Goal: Check status: Check status

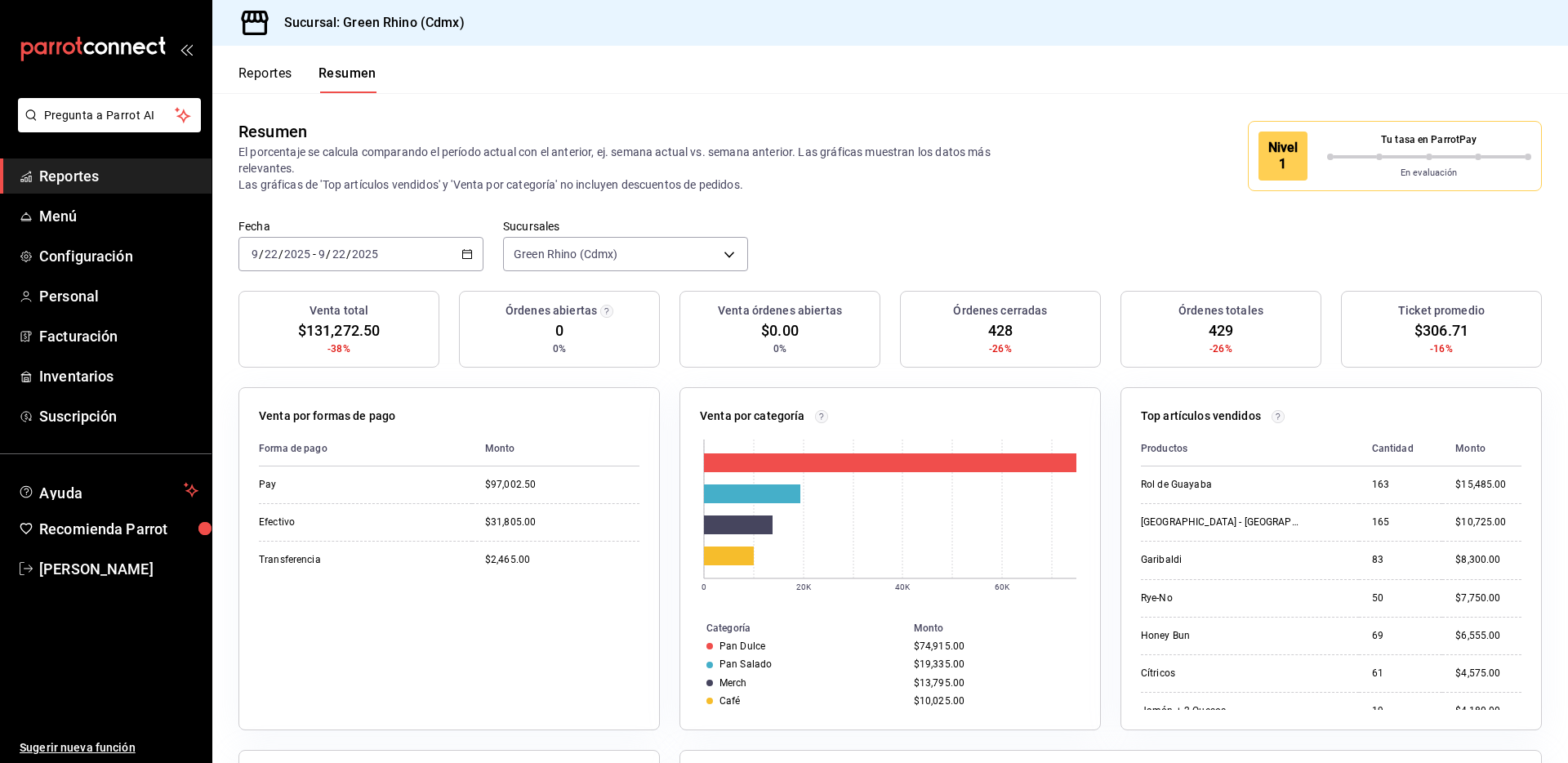
click at [278, 84] on button "Reportes" at bounding box center [265, 79] width 54 height 28
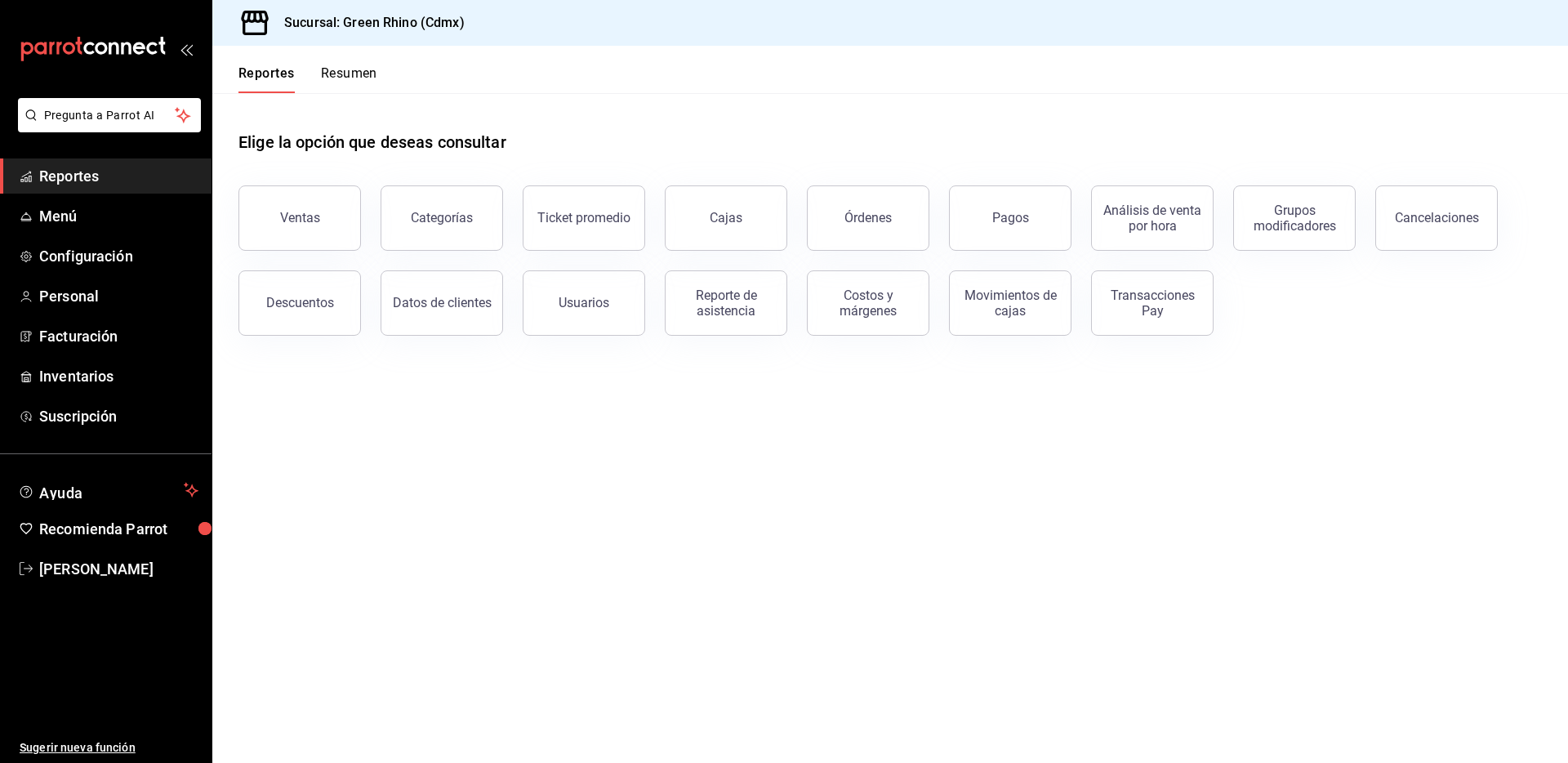
click at [1147, 294] on div "Transacciones Pay" at bounding box center [1153, 302] width 101 height 31
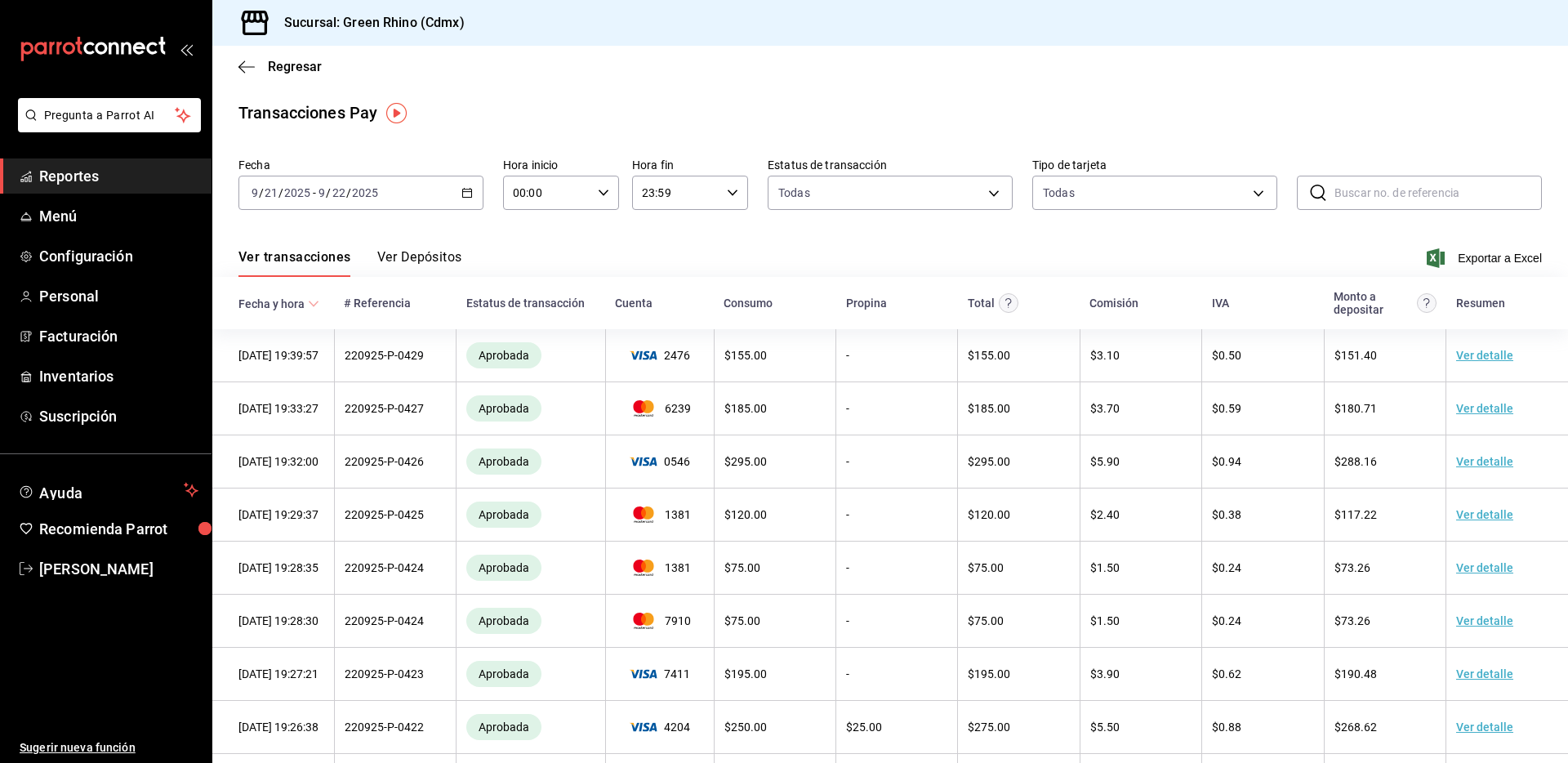
click at [395, 268] on button "Ver Depósitos" at bounding box center [419, 263] width 85 height 28
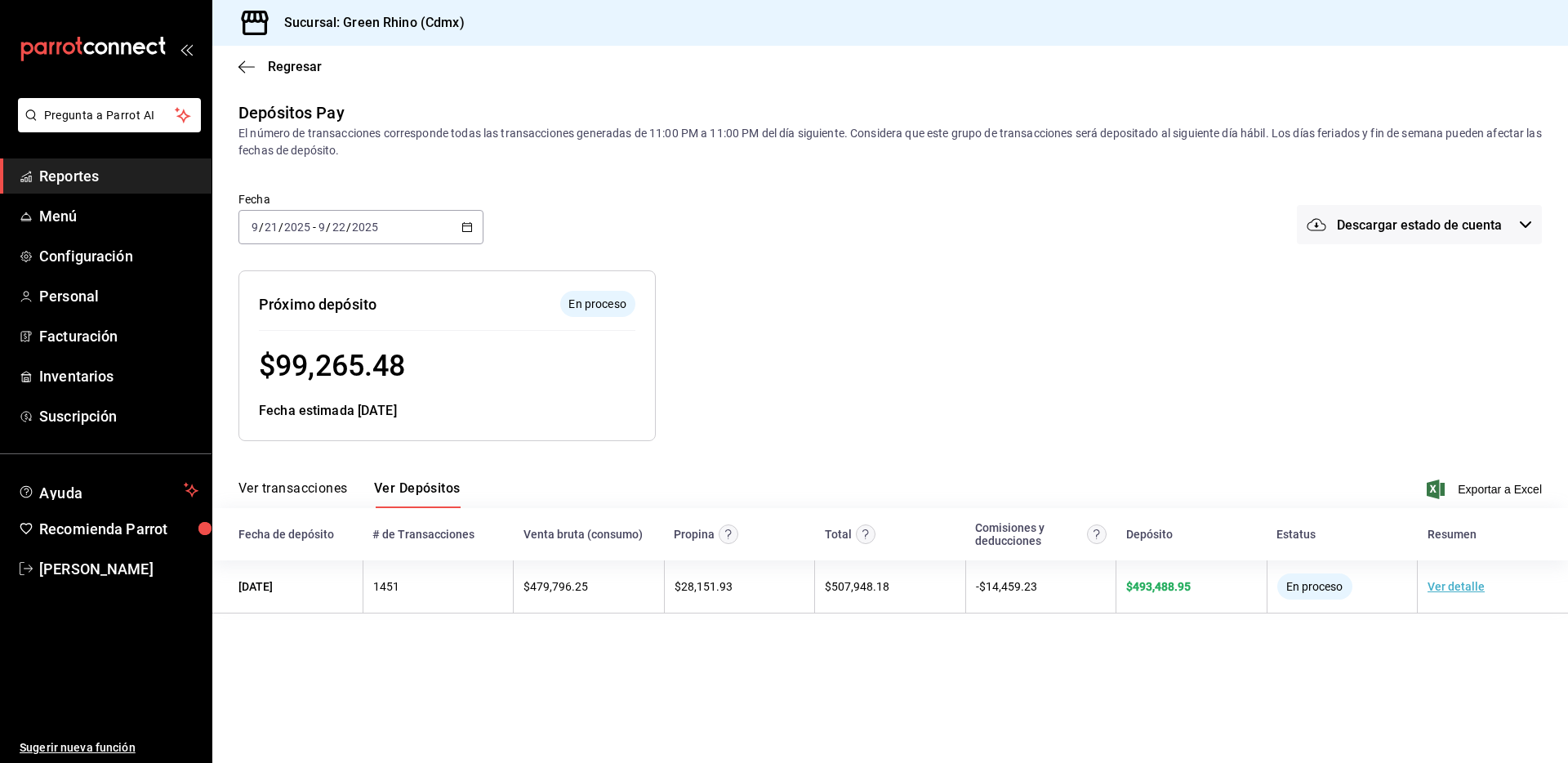
click at [339, 333] on div "Próximo depósito En proceso $ 99,265.48 Fecha estimada [DATE]" at bounding box center [447, 355] width 418 height 171
click at [328, 361] on span "$ 99,265.48" at bounding box center [333, 365] width 147 height 35
copy span "99,265.48"
